Goal: Task Accomplishment & Management: Manage account settings

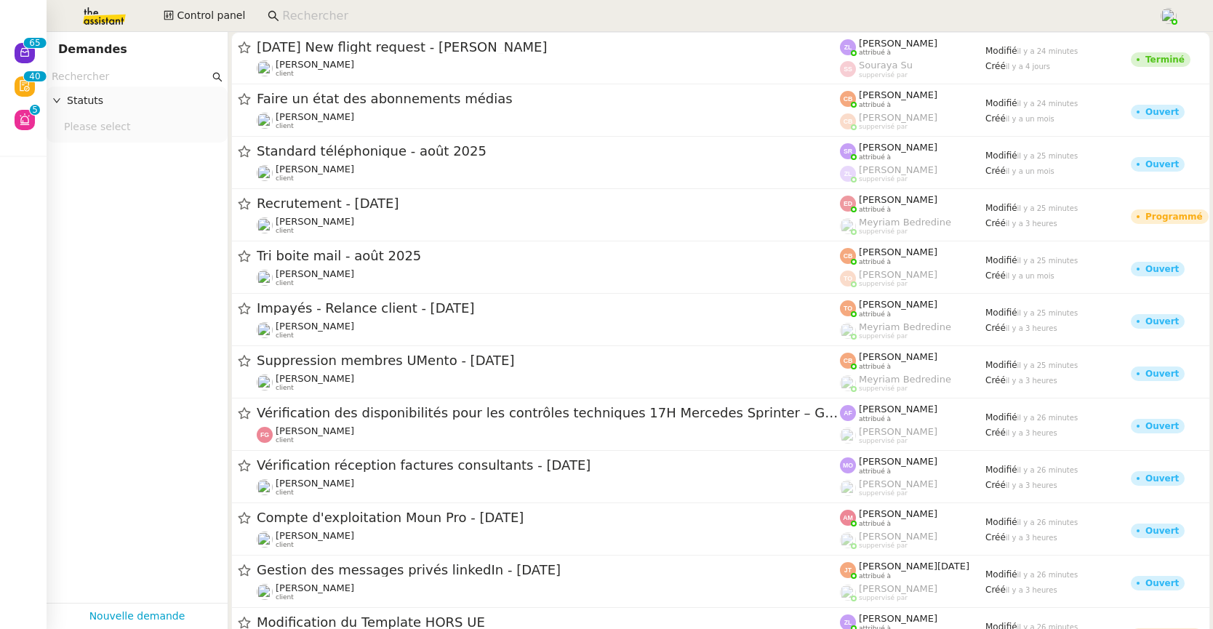
click at [380, 14] on input at bounding box center [713, 17] width 862 height 20
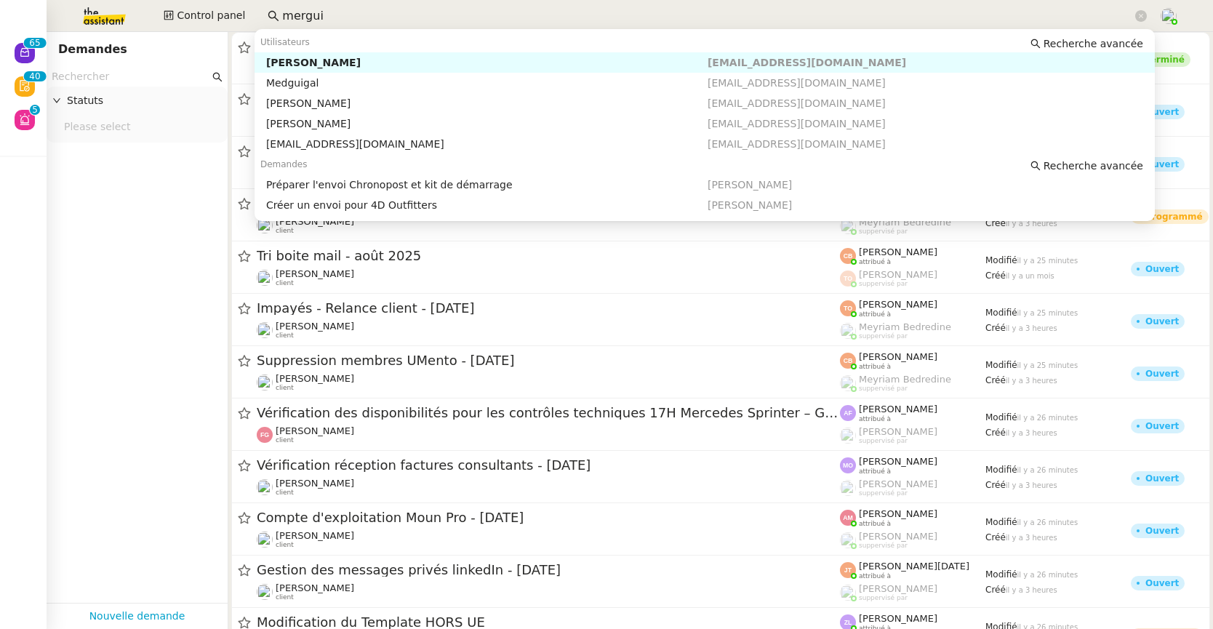
click at [388, 63] on div "[PERSON_NAME]" at bounding box center [486, 62] width 441 height 13
type input "mergui"
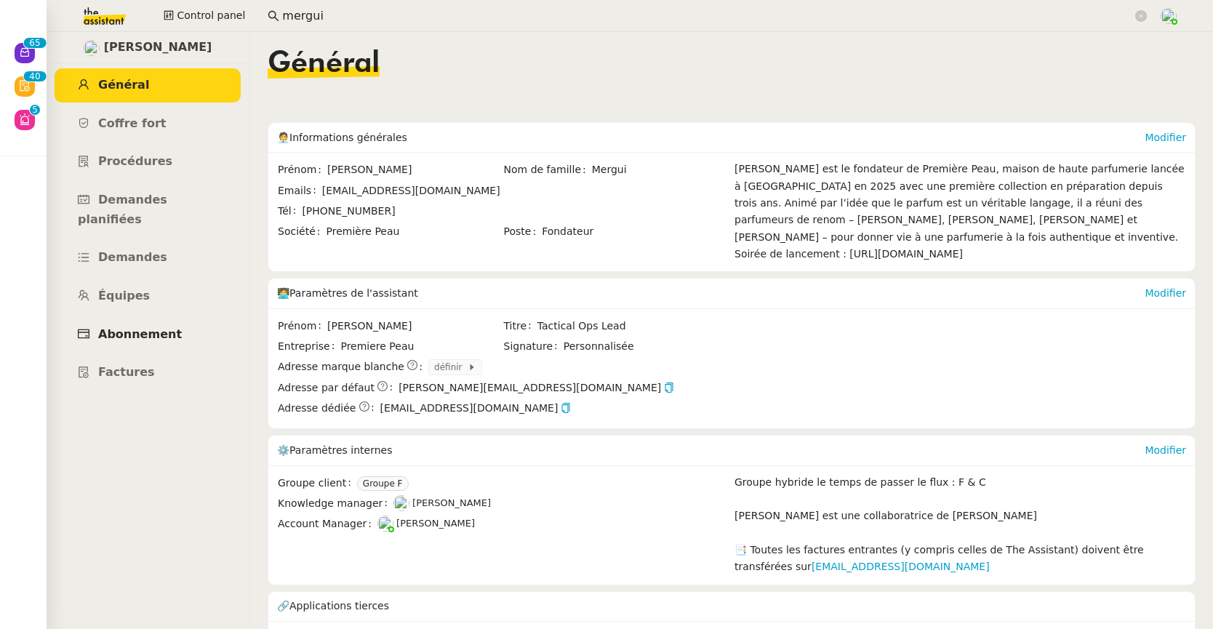
click at [139, 318] on link "Abonnement" at bounding box center [148, 335] width 186 height 34
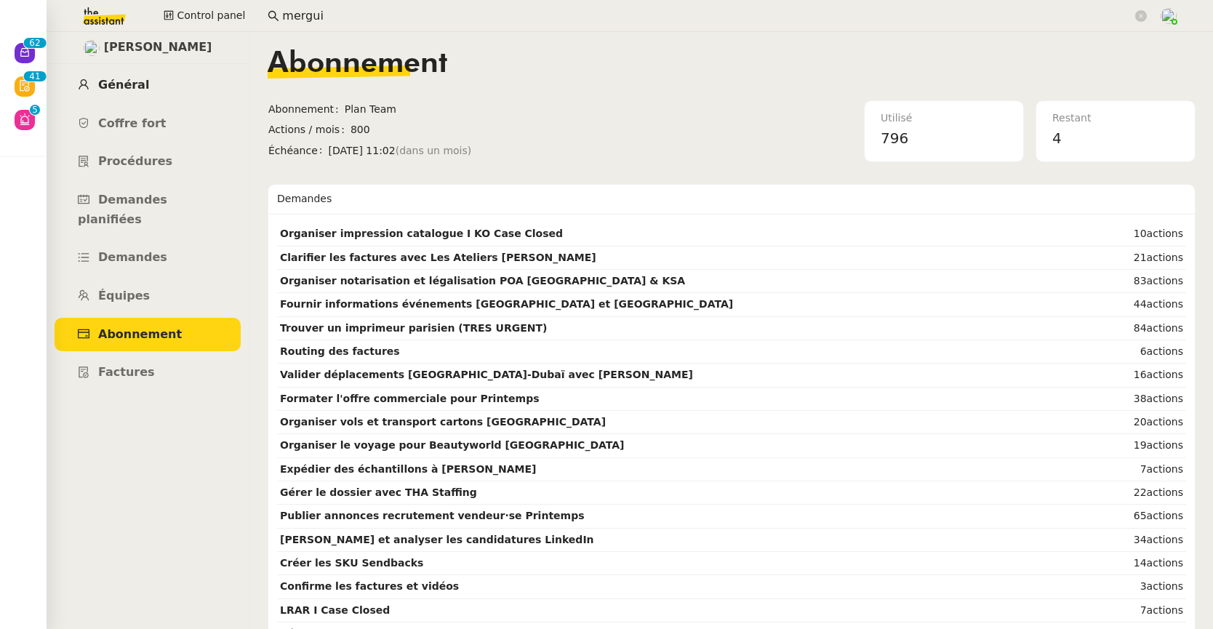
click at [112, 91] on span "Général" at bounding box center [123, 85] width 51 height 14
